Goal: Transaction & Acquisition: Purchase product/service

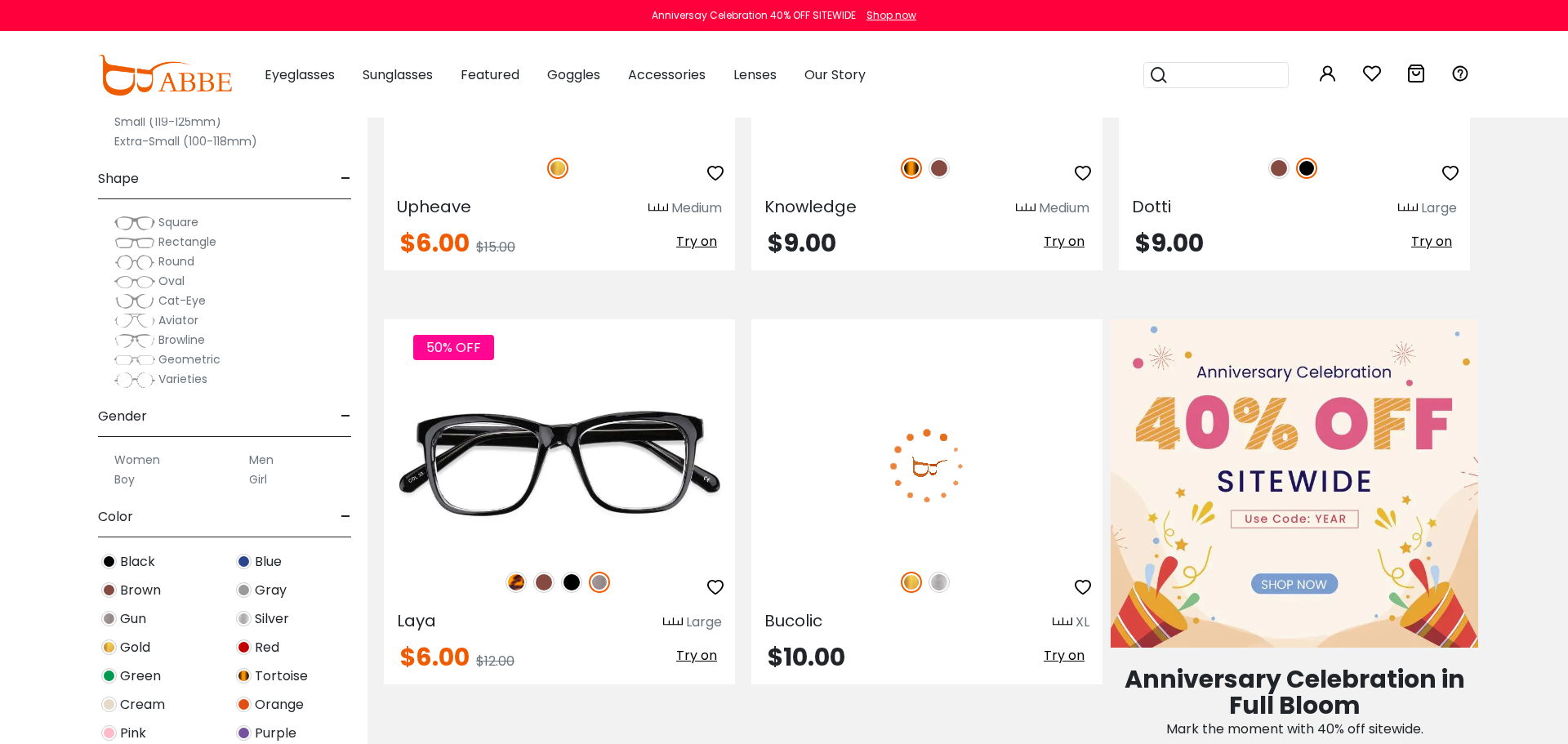
scroll to position [822, 0]
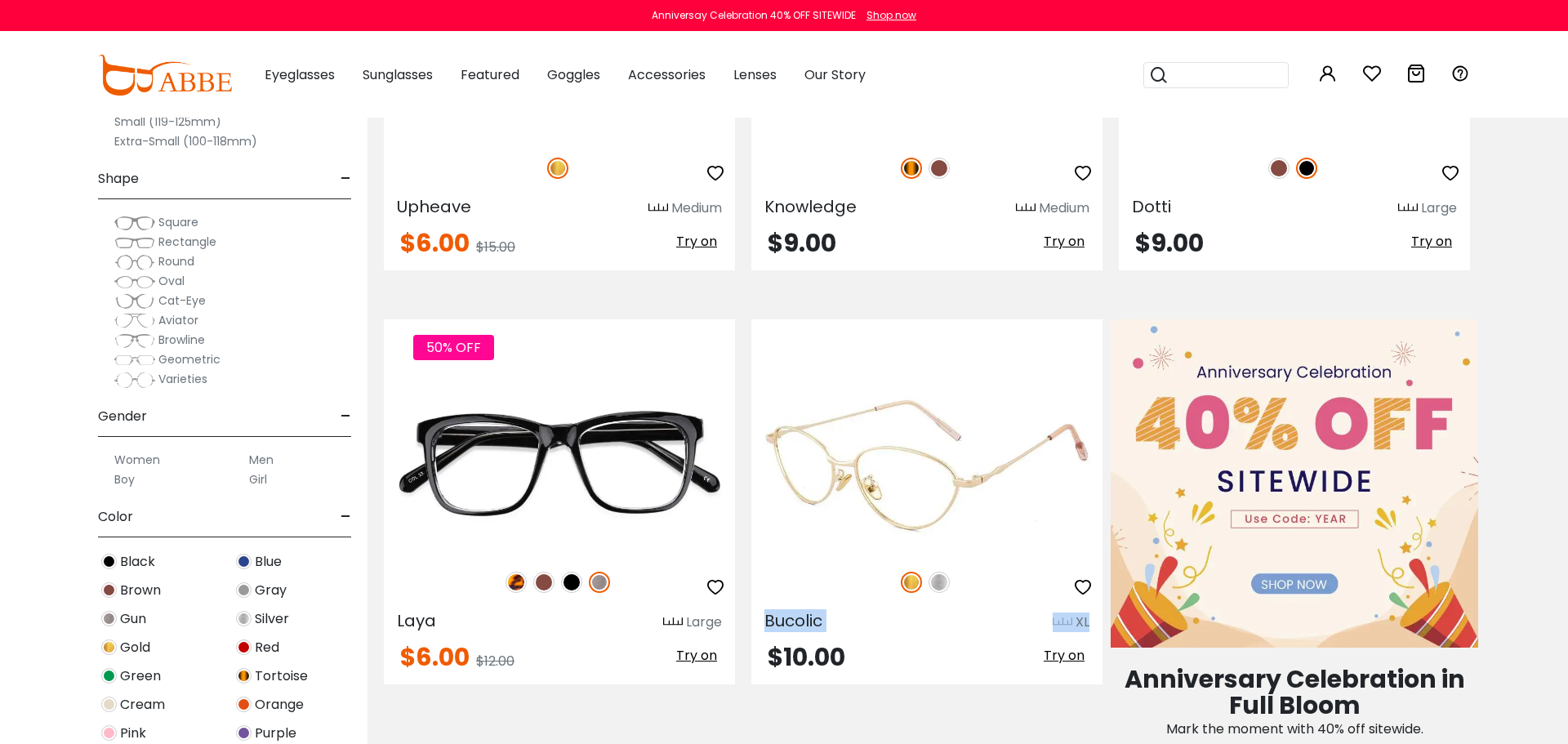
drag, startPoint x: 758, startPoint y: 615, endPoint x: 838, endPoint y: 619, distance: 80.1
click at [838, 619] on div "Bucolic XL" at bounding box center [927, 619] width 352 height 26
copy div "Bucolic XL"
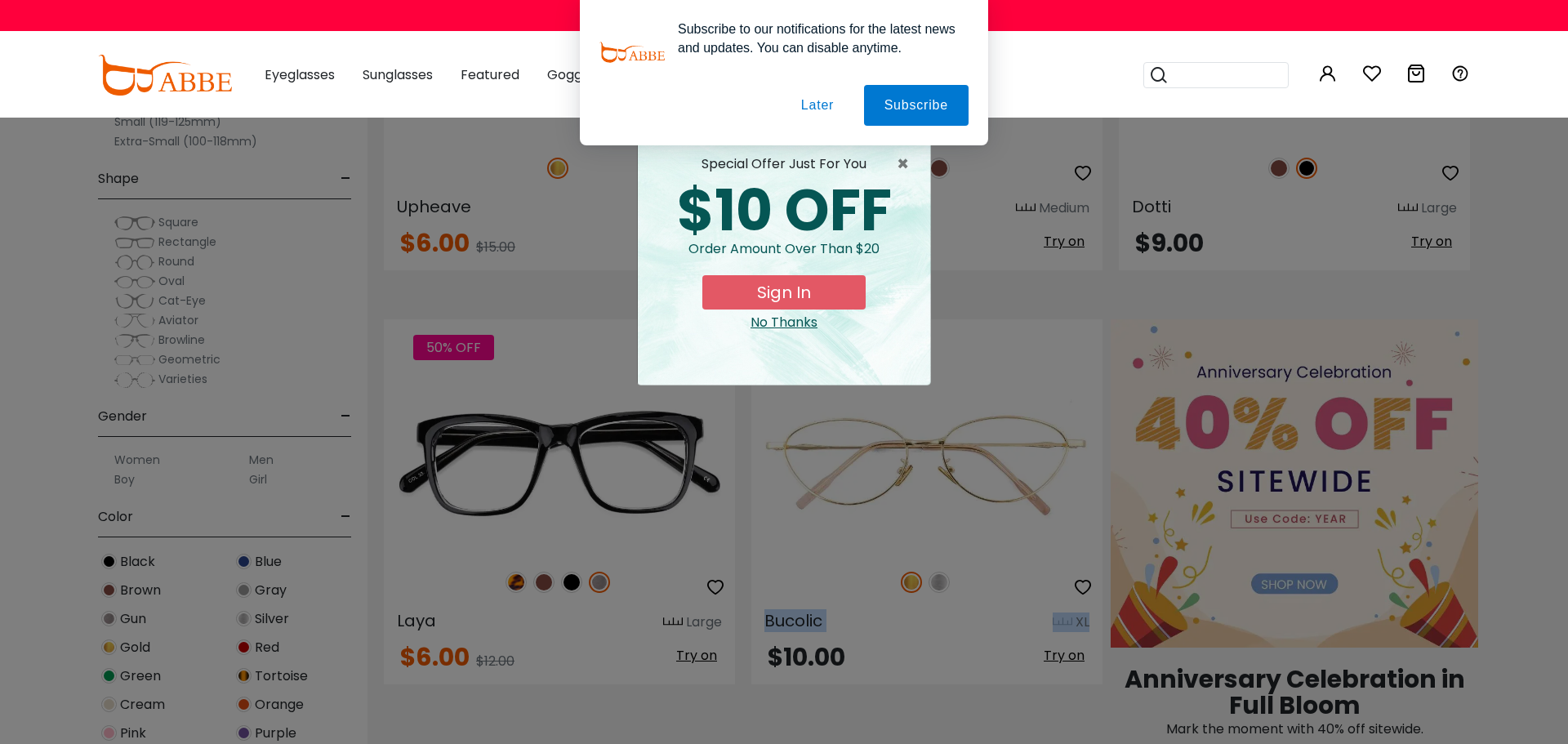
click at [816, 103] on button "Later" at bounding box center [817, 105] width 73 height 41
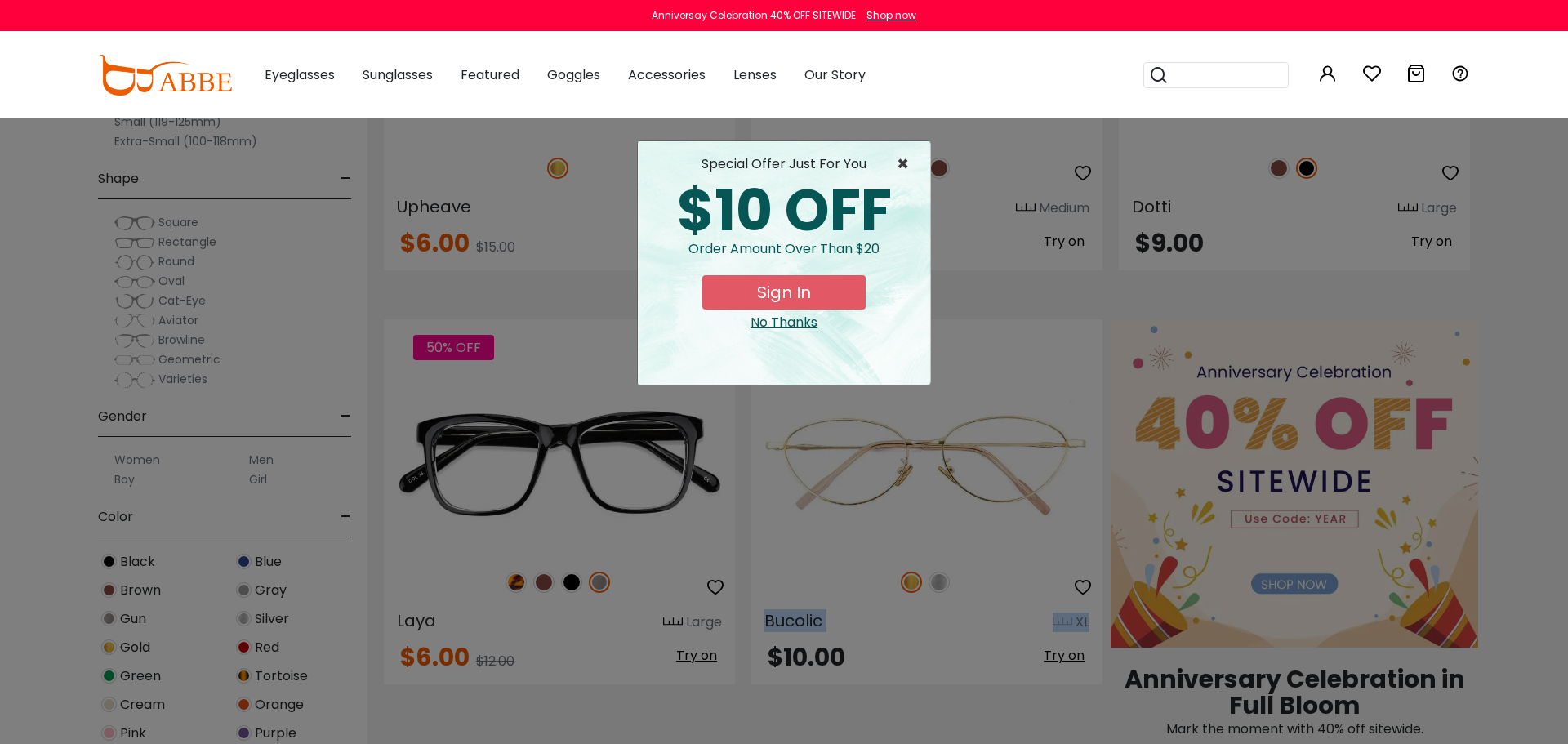
click at [909, 166] on span "×" at bounding box center [907, 163] width 20 height 19
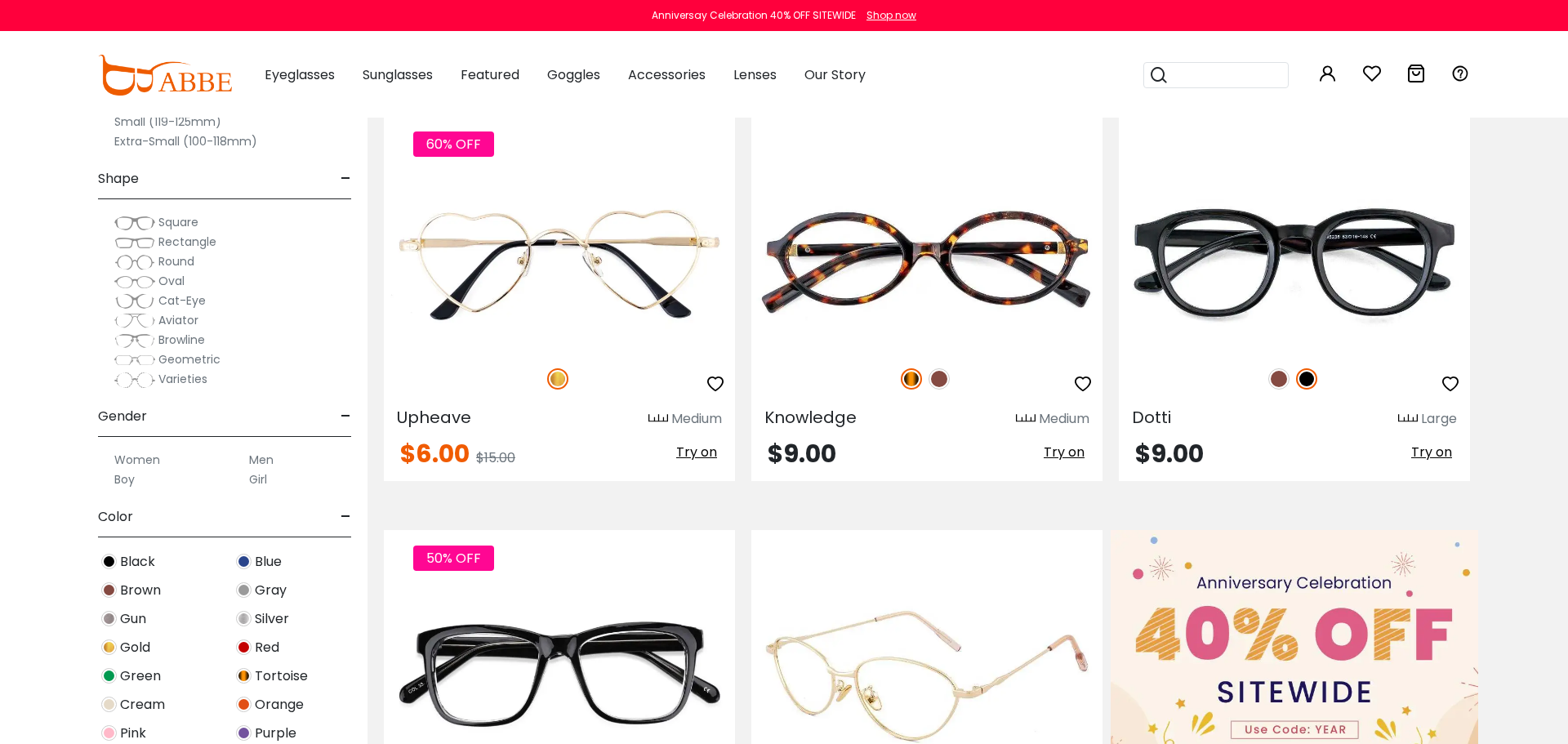
scroll to position [612, 0]
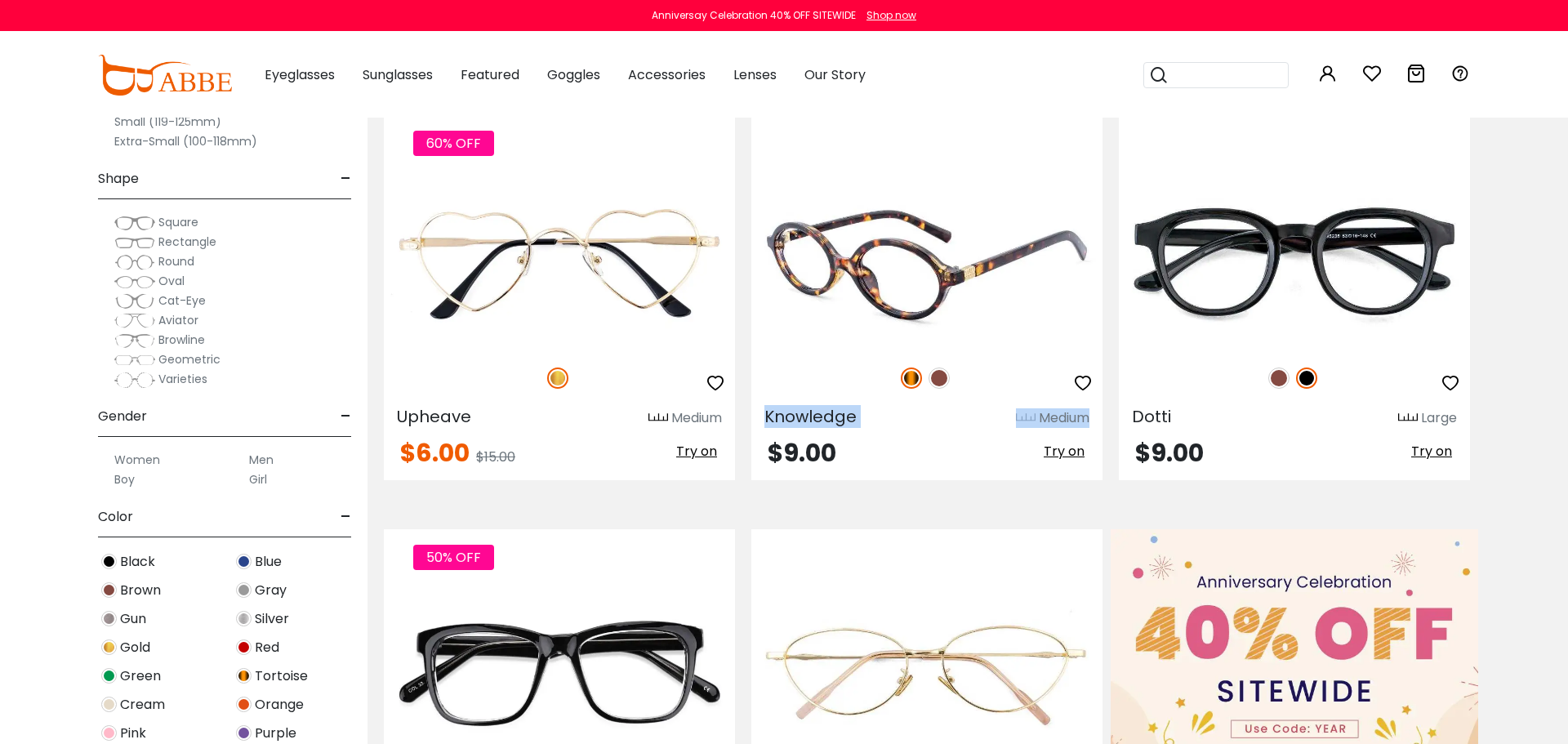
drag, startPoint x: 767, startPoint y: 417, endPoint x: 879, endPoint y: 408, distance: 112.4
click at [879, 408] on div "Knowledge Medium" at bounding box center [927, 414] width 352 height 26
copy div "Knowledge Medium"
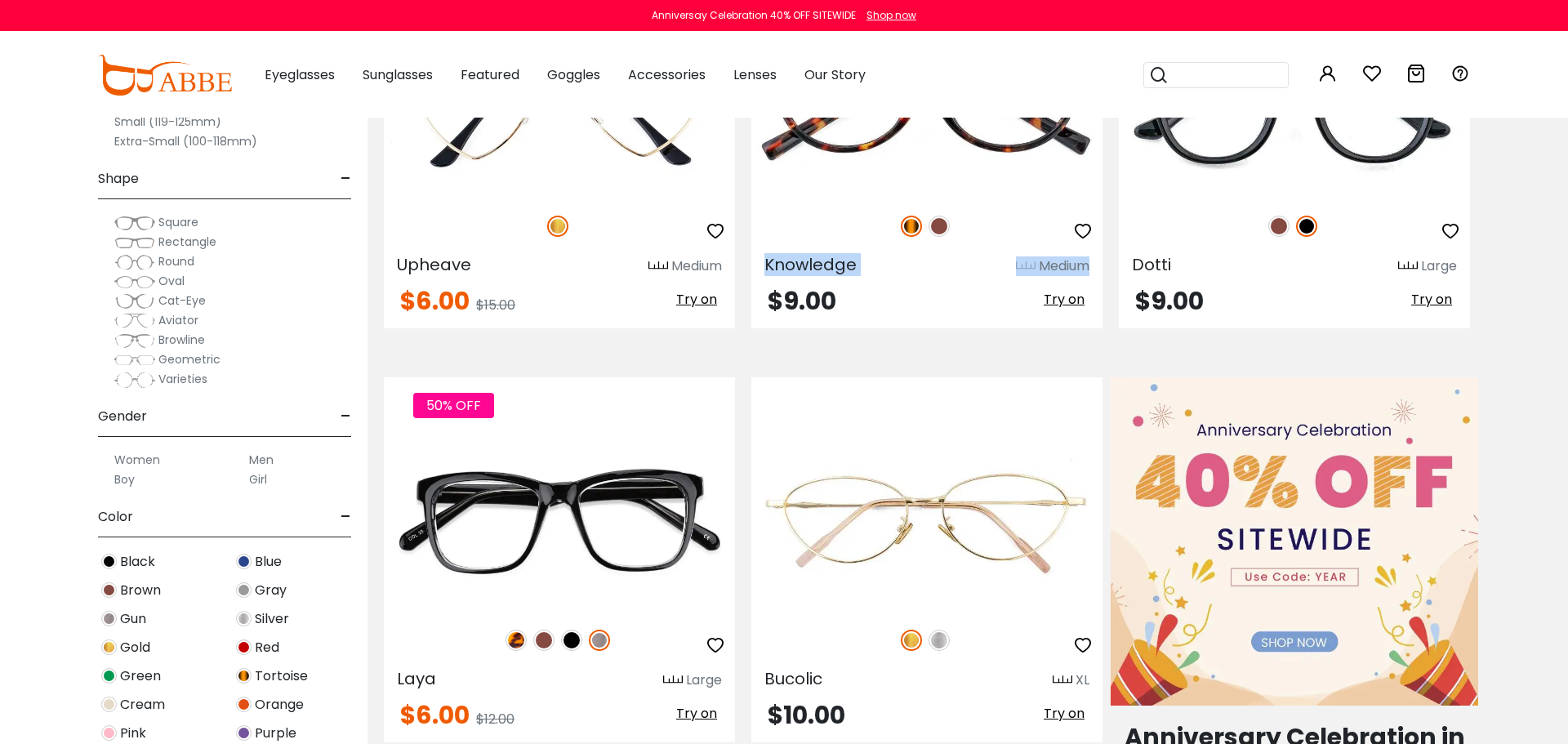
scroll to position [768, 0]
